Goal: Transaction & Acquisition: Purchase product/service

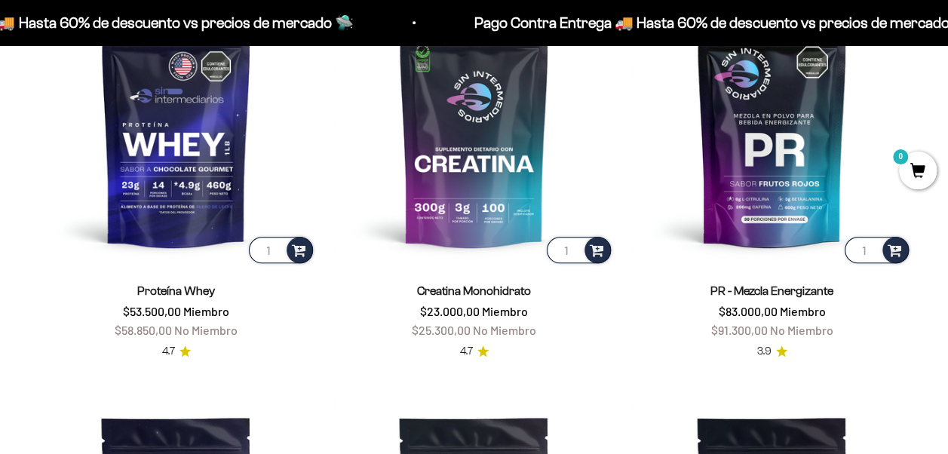
scroll to position [603, 0]
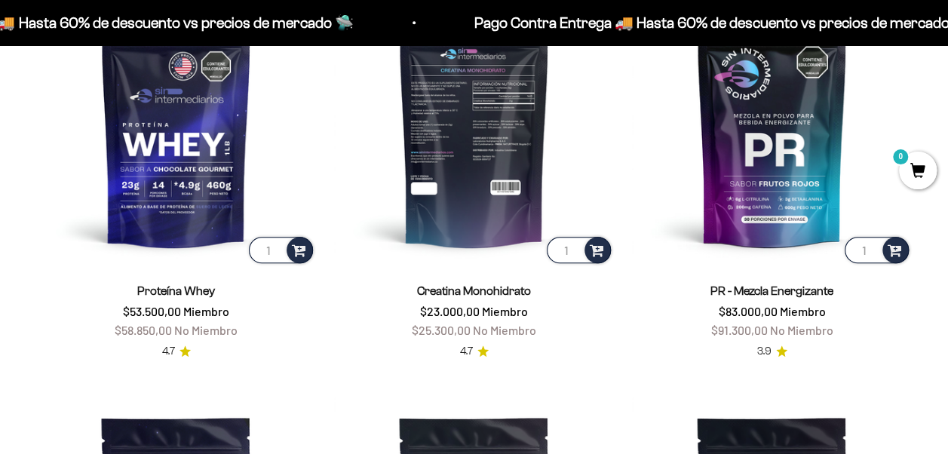
click at [466, 194] on img at bounding box center [474, 126] width 280 height 280
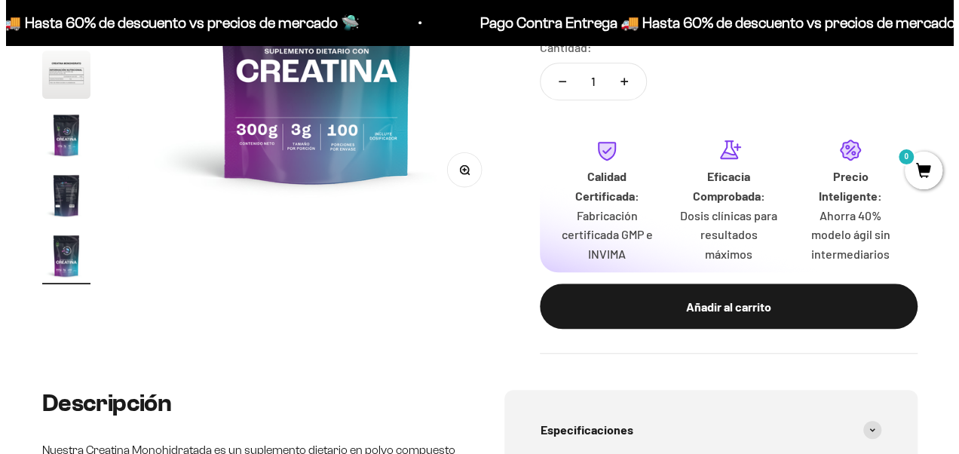
scroll to position [377, 0]
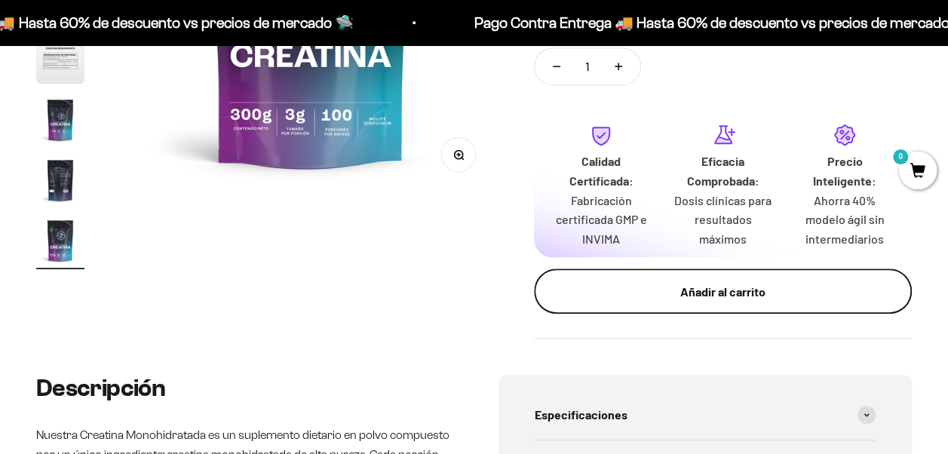
click at [703, 291] on div "Añadir al carrito" at bounding box center [722, 292] width 317 height 20
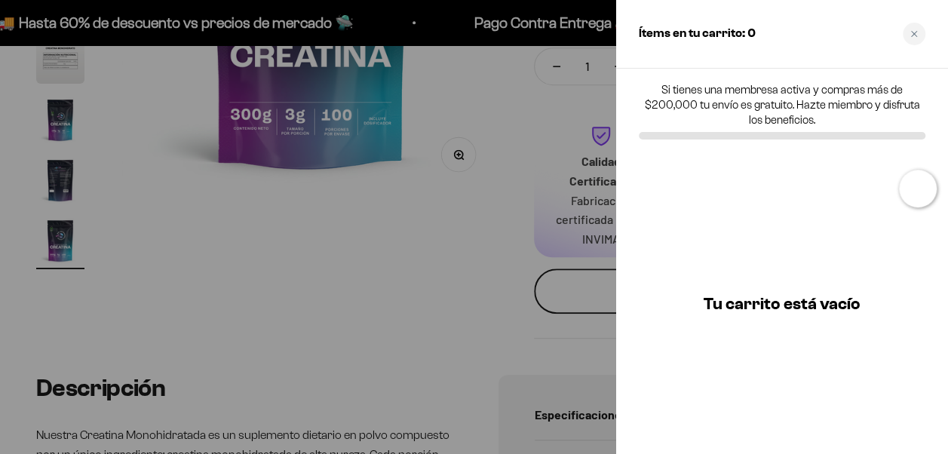
scroll to position [0, 3138]
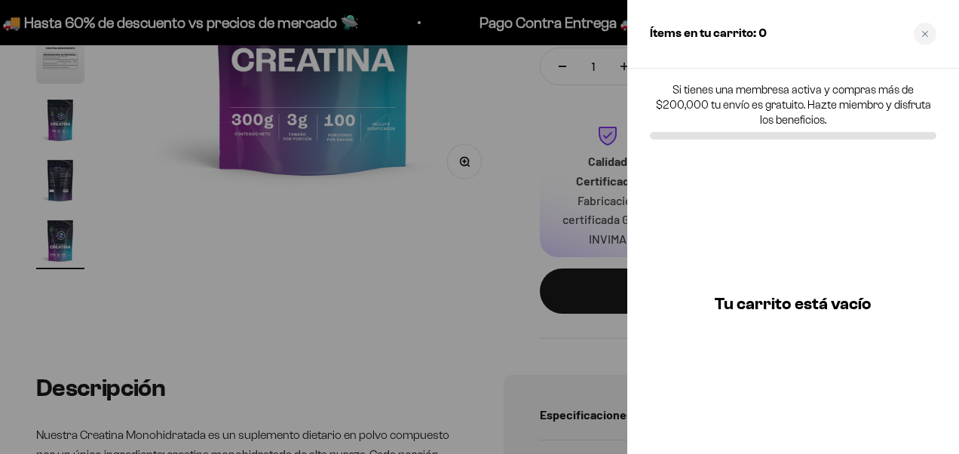
click at [464, 192] on div at bounding box center [479, 227] width 959 height 454
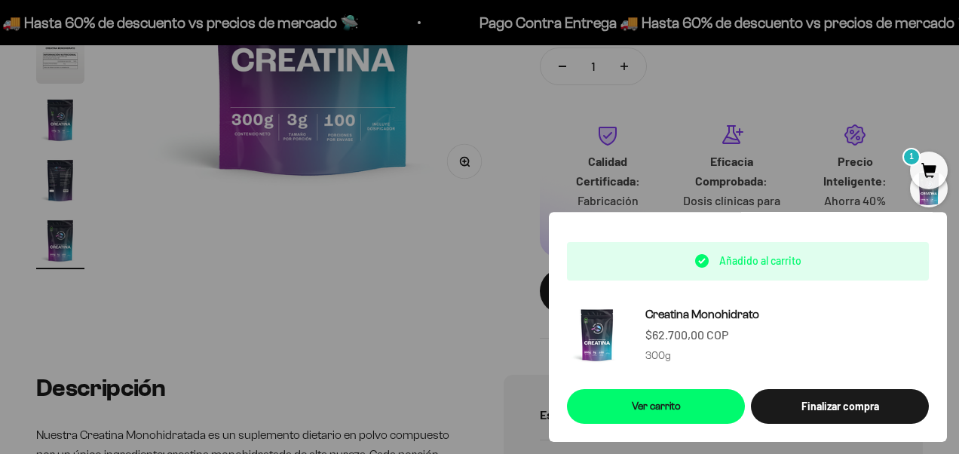
click at [512, 145] on div at bounding box center [479, 227] width 959 height 454
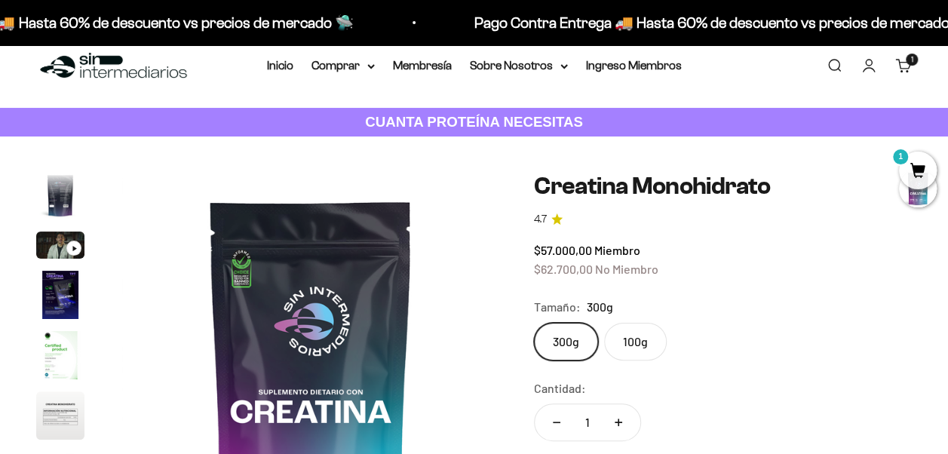
scroll to position [0, 0]
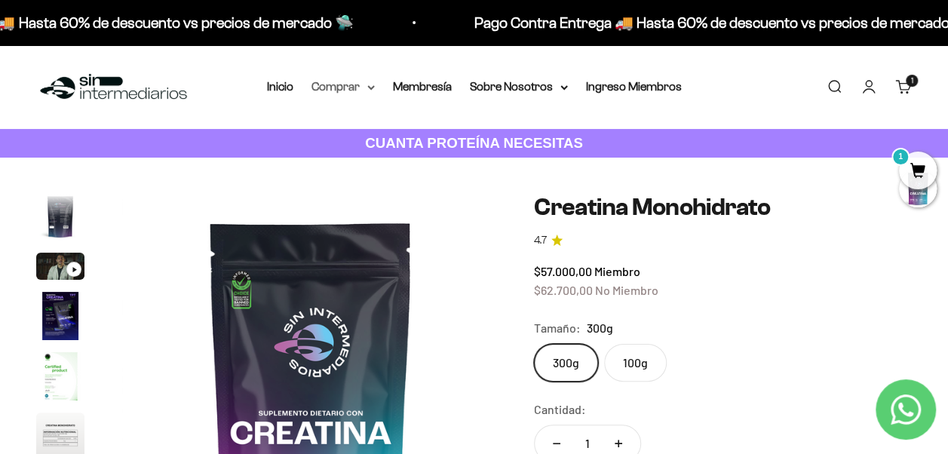
click at [368, 90] on summary "Comprar" at bounding box center [342, 87] width 63 height 20
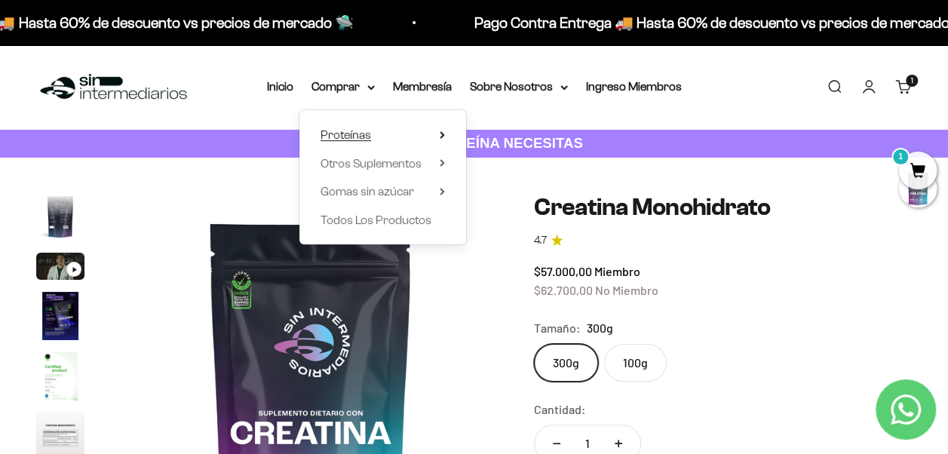
click at [437, 136] on summary "Proteínas" at bounding box center [382, 135] width 124 height 20
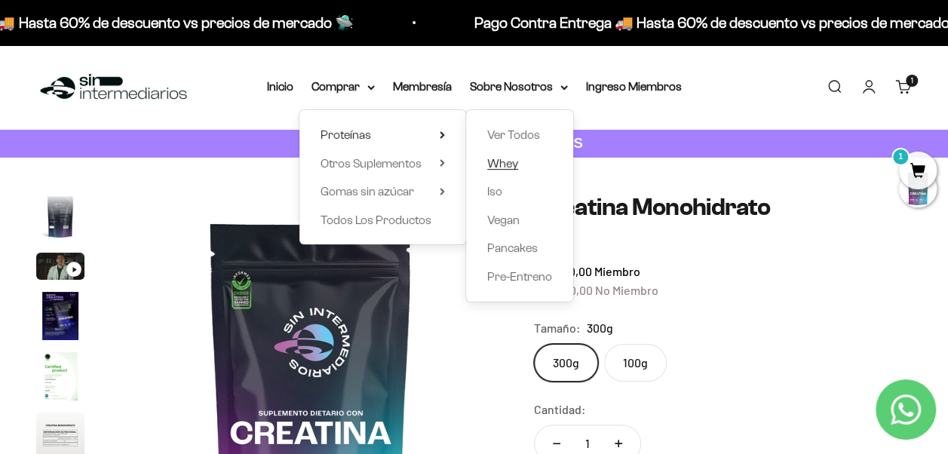
click at [494, 155] on span "Whey" at bounding box center [502, 164] width 31 height 20
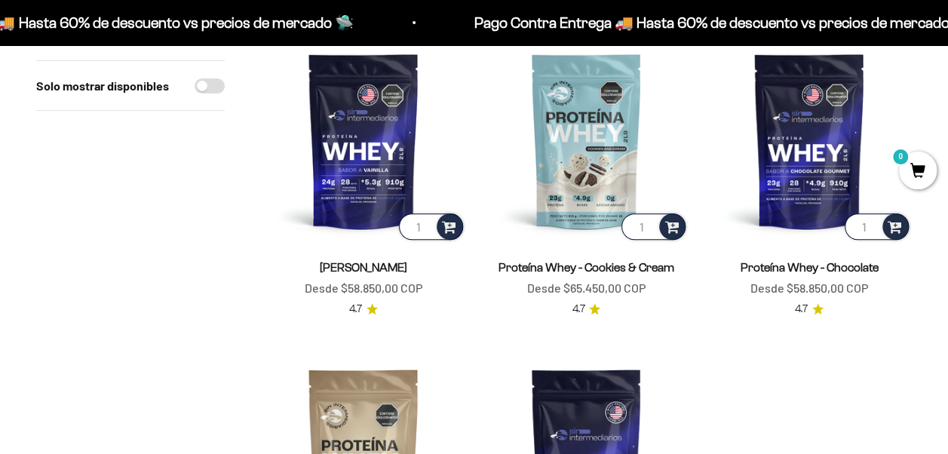
scroll to position [226, 0]
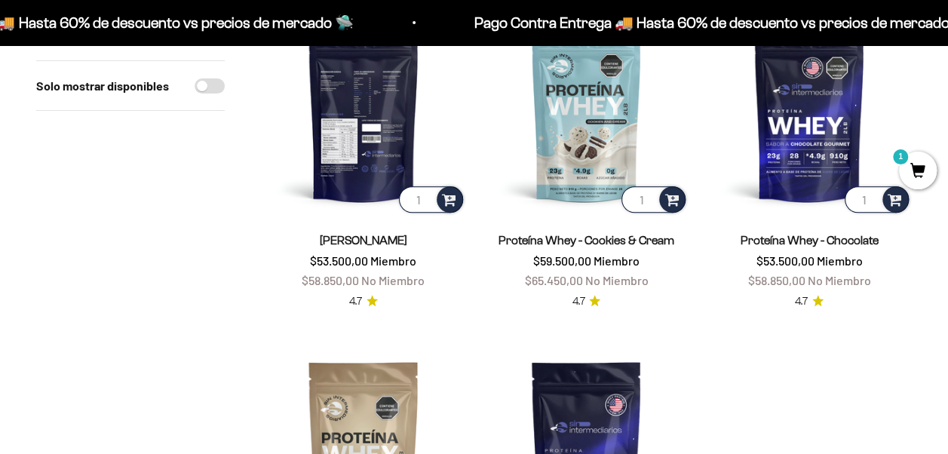
click at [369, 183] on img at bounding box center [363, 113] width 205 height 205
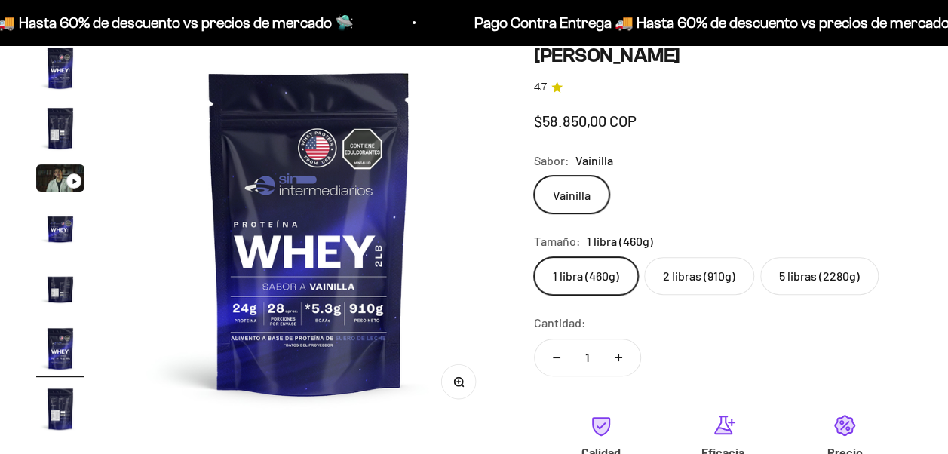
scroll to position [151, 0]
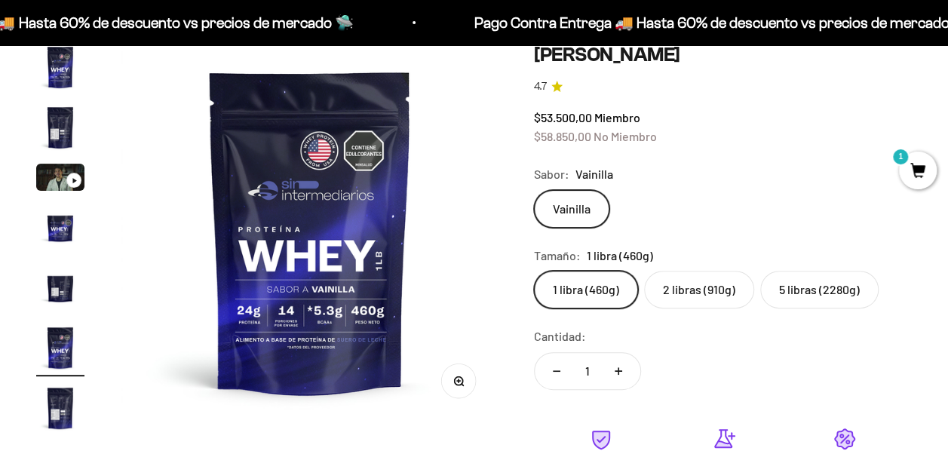
click at [711, 292] on label "2 libras (910g)" at bounding box center [699, 290] width 110 height 38
click at [534, 271] on input "2 libras (910g)" at bounding box center [533, 270] width 1 height 1
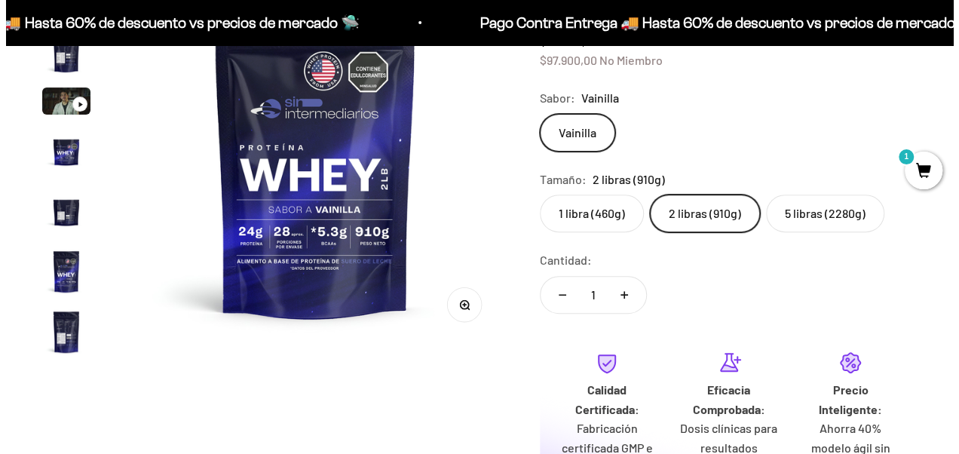
scroll to position [302, 0]
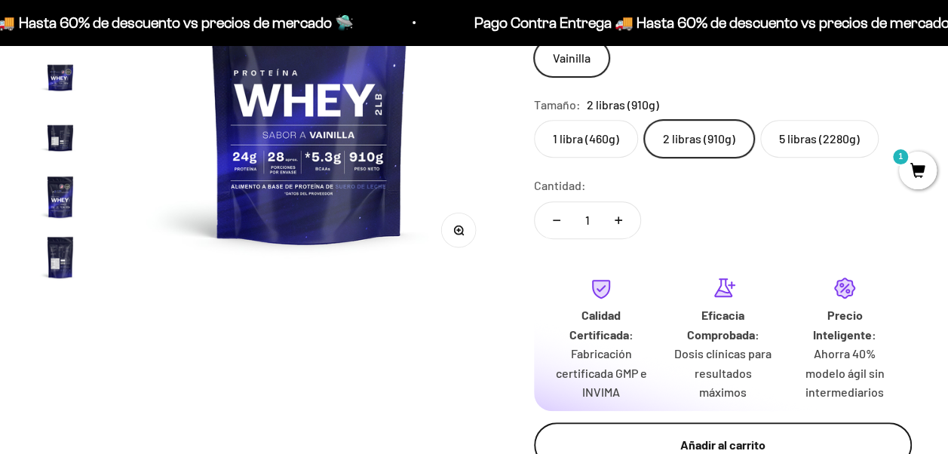
click at [743, 438] on div "Añadir al carrito" at bounding box center [722, 445] width 317 height 20
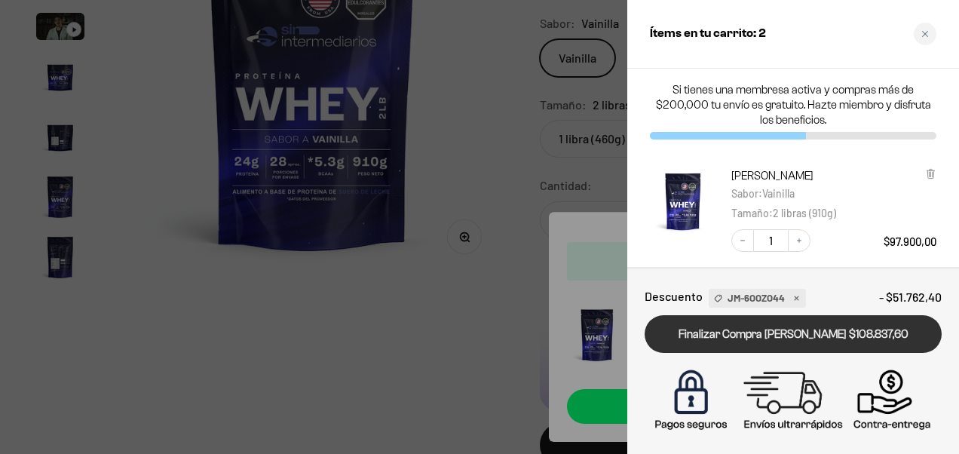
click at [734, 332] on link "Finalizar Compra [PERSON_NAME] $108.837,60" at bounding box center [793, 334] width 297 height 38
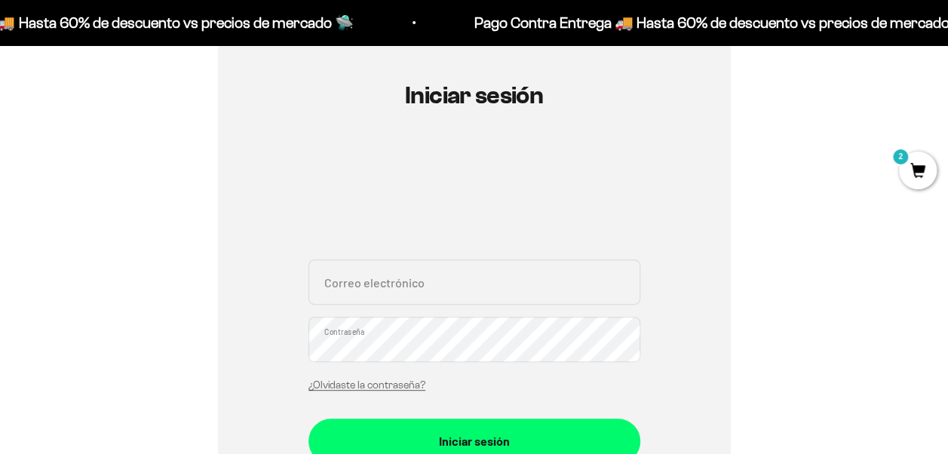
scroll to position [151, 0]
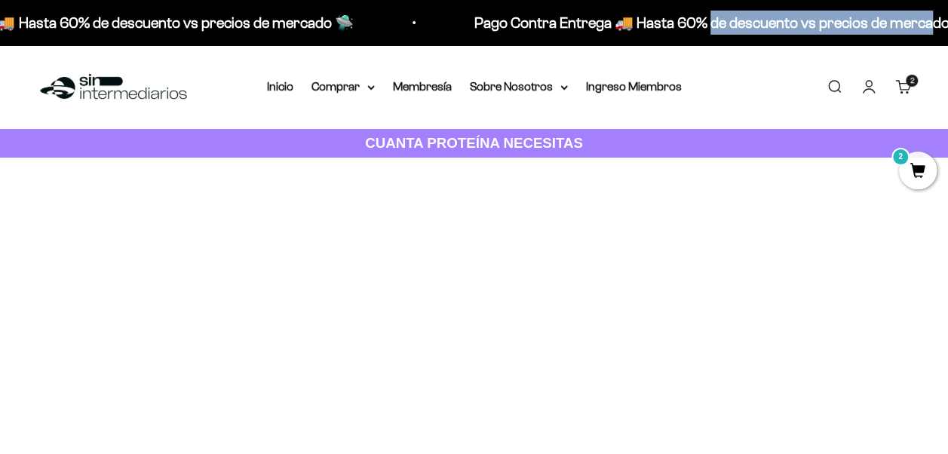
drag, startPoint x: 624, startPoint y: 22, endPoint x: 818, endPoint y: 22, distance: 193.8
click at [818, 22] on p "Pago Contra Entrega 🚚 Hasta 60% de descuento vs precios de mercado 🛸" at bounding box center [637, 23] width 497 height 24
click at [666, 22] on p "Pago Contra Entrega 🚚 Hasta 60% de descuento vs precios de mercado 🛸" at bounding box center [417, 23] width 497 height 24
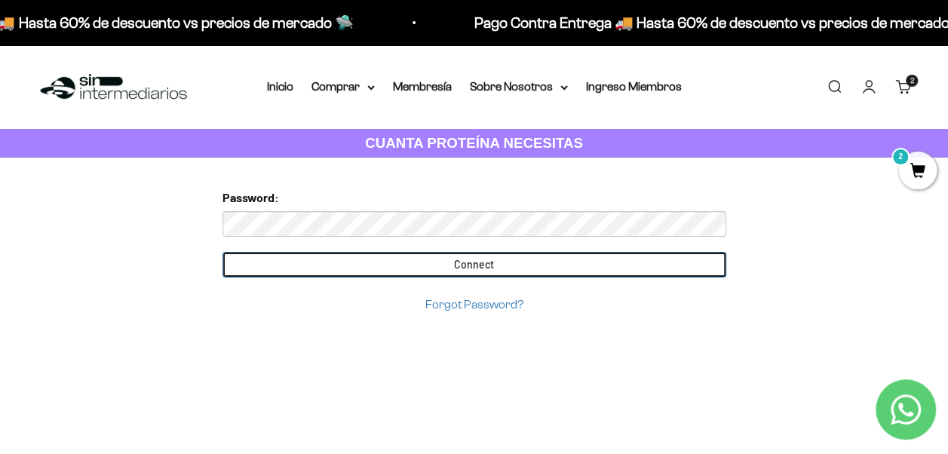
click at [547, 253] on input "Connect" at bounding box center [474, 265] width 504 height 26
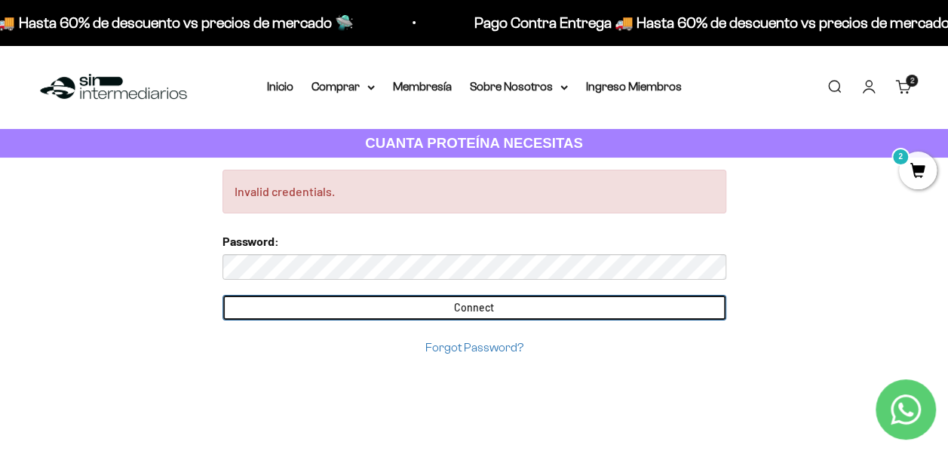
click at [346, 312] on input "Connect" at bounding box center [474, 308] width 504 height 26
